Goal: Navigation & Orientation: Locate item on page

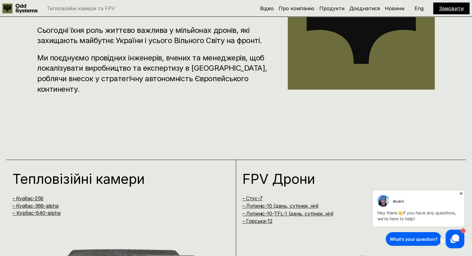
scroll to position [9, 0]
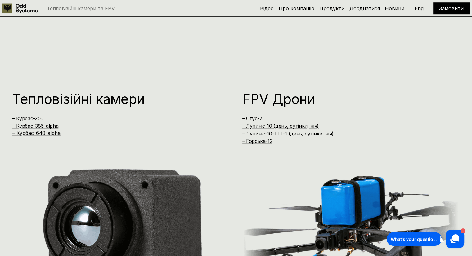
scroll to position [397, 0]
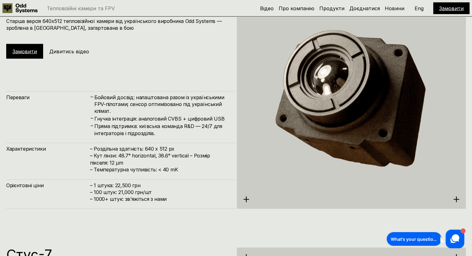
scroll to position [1312, 0]
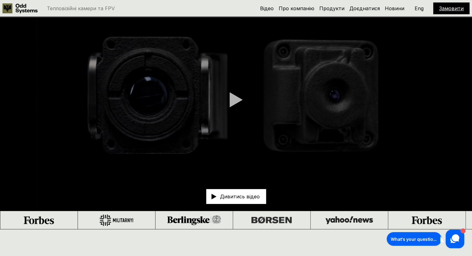
scroll to position [31, 0]
